Goal: Information Seeking & Learning: Learn about a topic

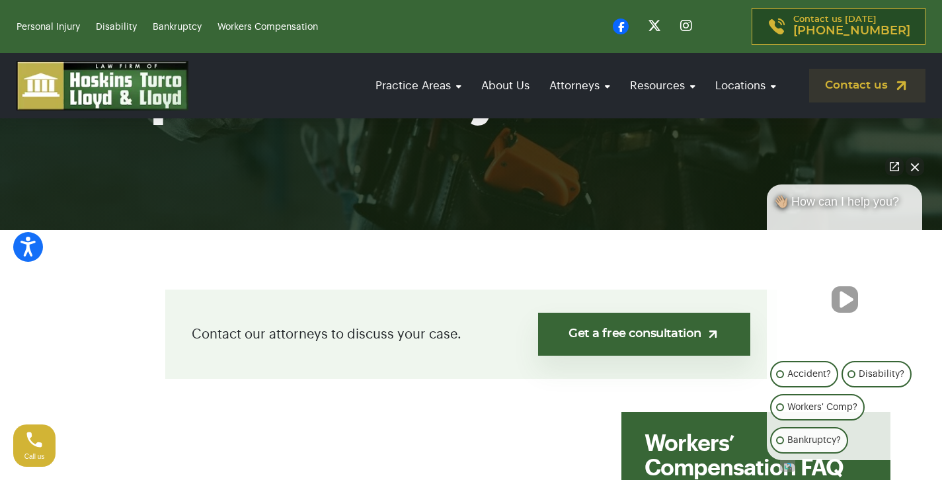
scroll to position [191, 0]
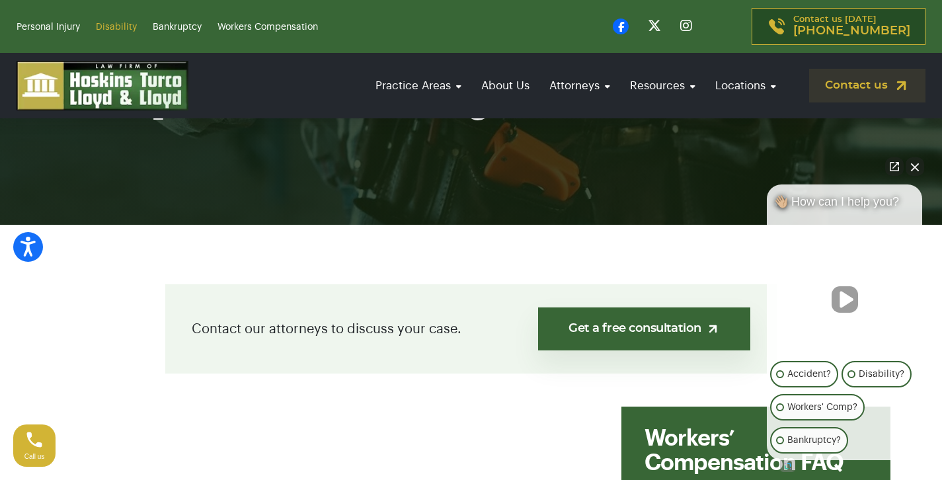
click at [112, 26] on link "Disability" at bounding box center [116, 26] width 41 height 9
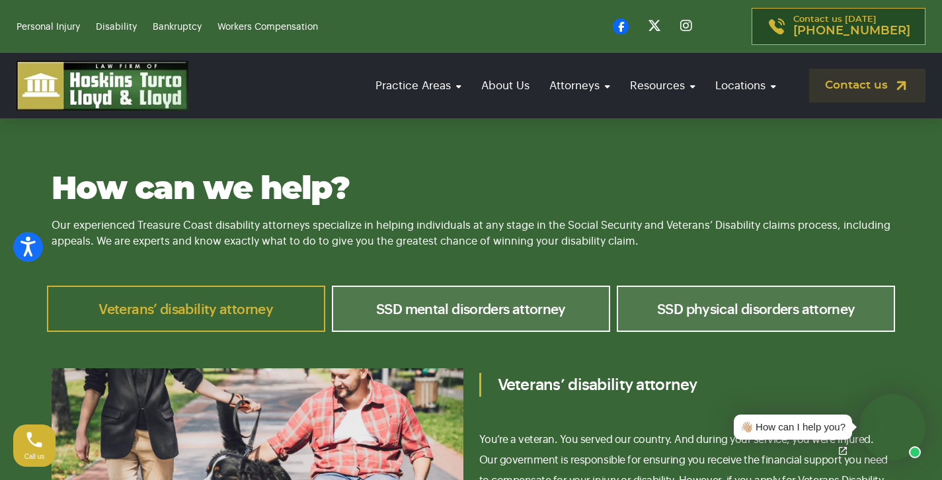
scroll to position [4151, 0]
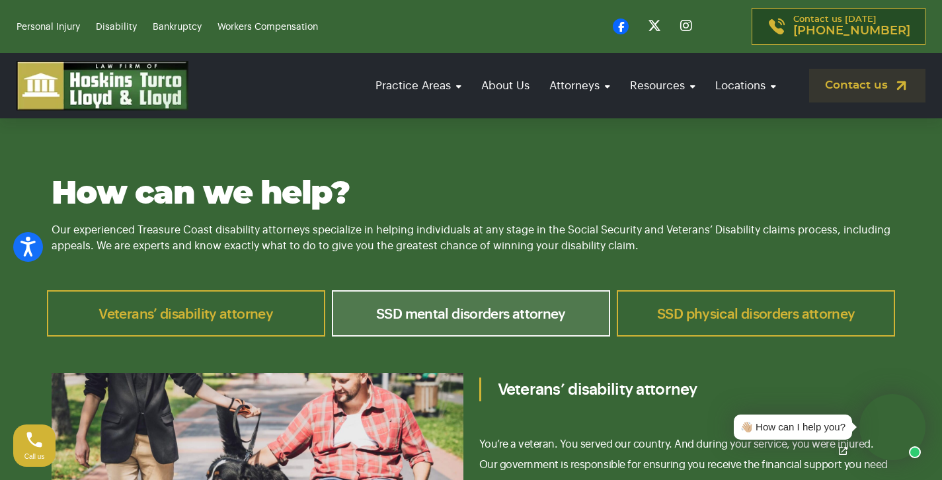
click at [767, 290] on link "SSD physical disorders attorney" at bounding box center [756, 313] width 278 height 46
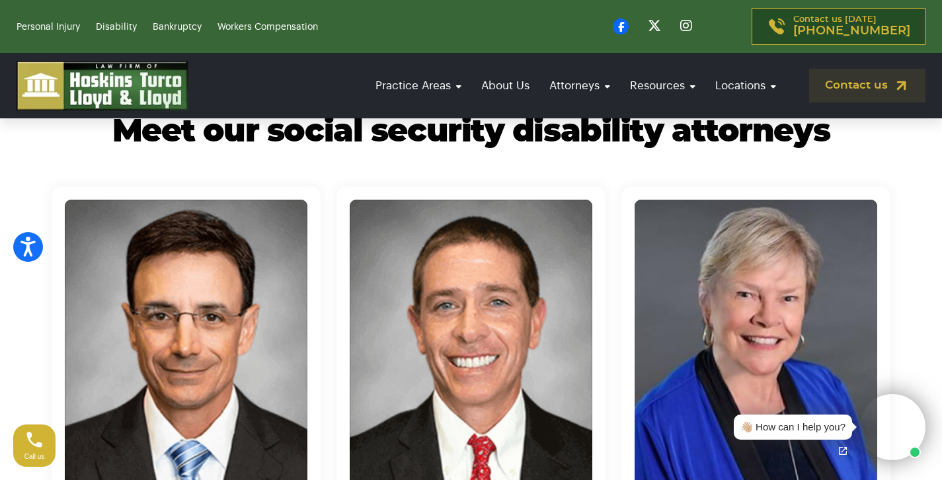
scroll to position [4812, 0]
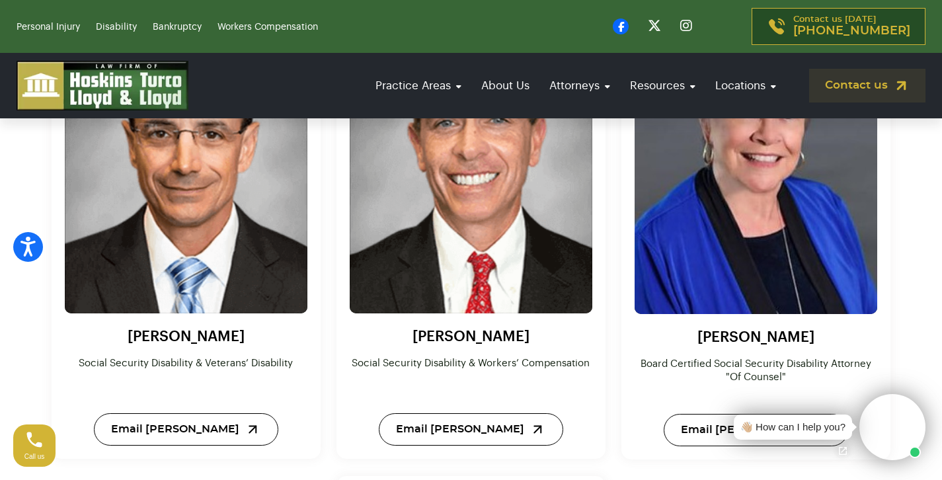
scroll to position [4971, 0]
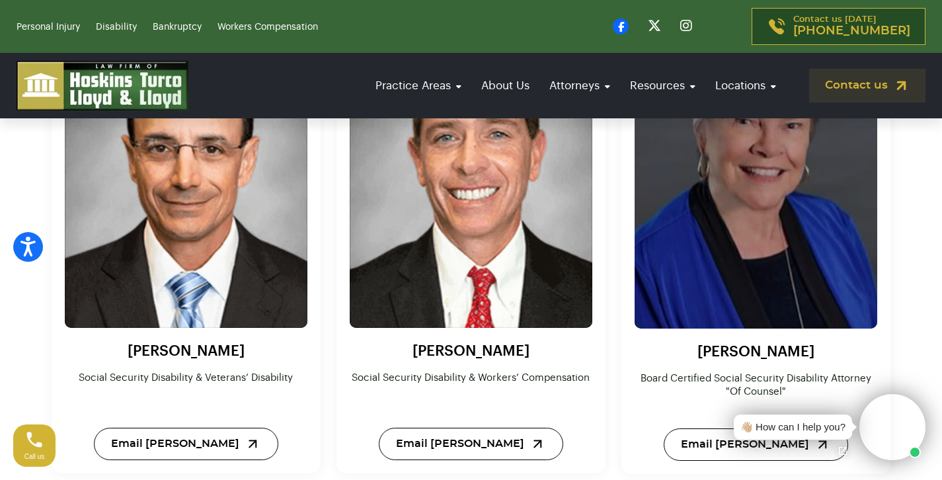
click at [731, 211] on img at bounding box center [756, 180] width 267 height 327
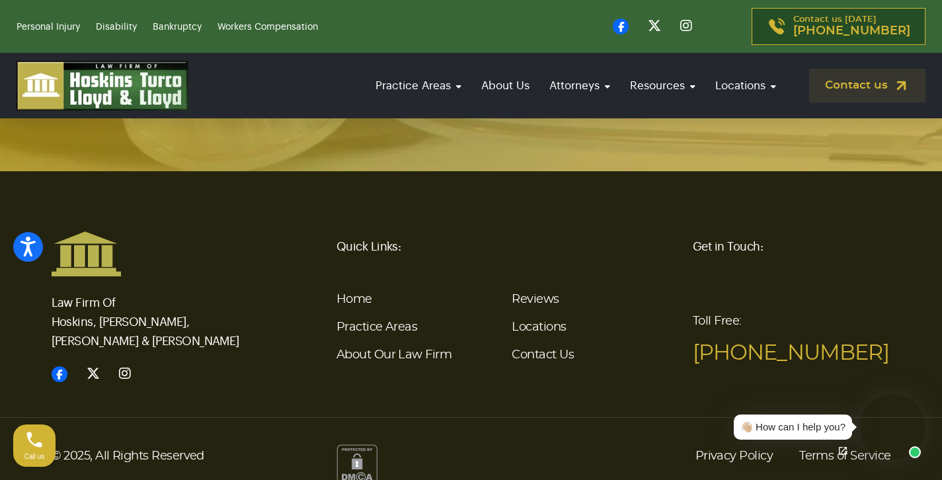
scroll to position [2838, 0]
click at [274, 231] on div "Law Firm Of Hoskins, Turco, Lloyd & Lloyd Quick Links: Home Practice Areas Abou…" at bounding box center [471, 307] width 855 height 153
